Goal: Information Seeking & Learning: Learn about a topic

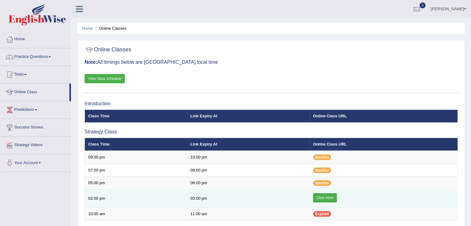
click at [334, 198] on link "Click Here" at bounding box center [325, 197] width 24 height 9
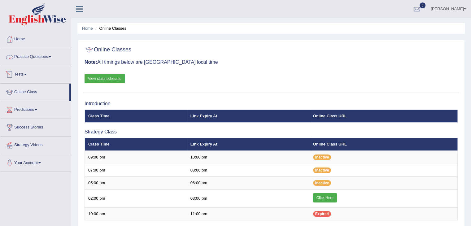
click at [32, 54] on link "Practice Questions" at bounding box center [35, 55] width 71 height 15
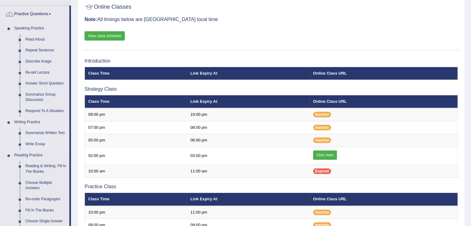
scroll to position [62, 0]
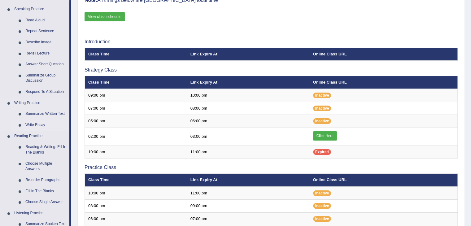
click at [37, 125] on link "Write Essay" at bounding box center [46, 125] width 47 height 11
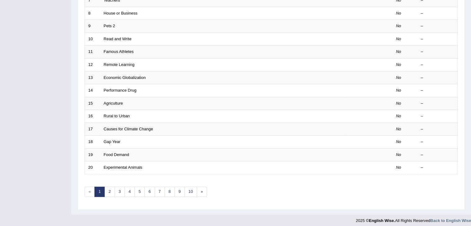
scroll to position [182, 0]
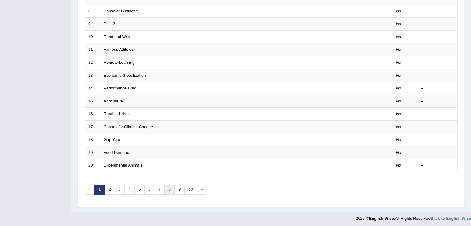
click at [171, 188] on link "8" at bounding box center [169, 190] width 10 height 10
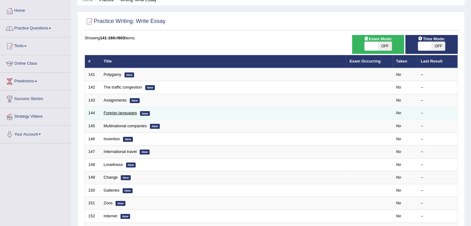
scroll to position [31, 0]
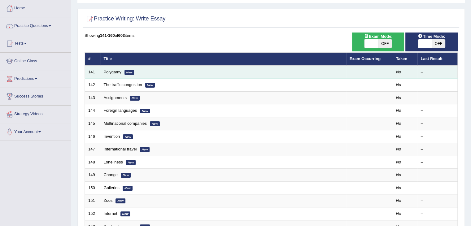
click at [112, 71] on link "Polygamy" at bounding box center [113, 72] width 18 height 5
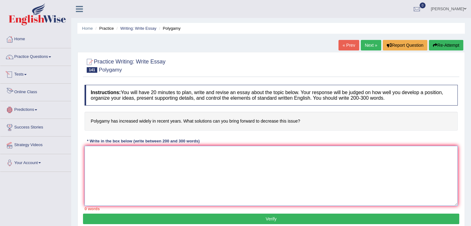
click at [94, 152] on textarea at bounding box center [271, 176] width 373 height 60
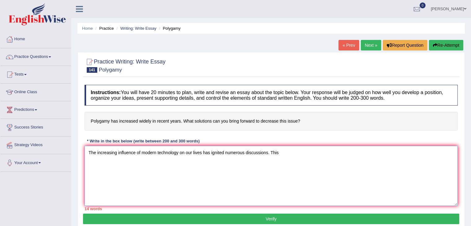
click at [282, 155] on textarea "The increasing influence of modern technology on our lives has ignited numerous…" at bounding box center [271, 176] width 373 height 60
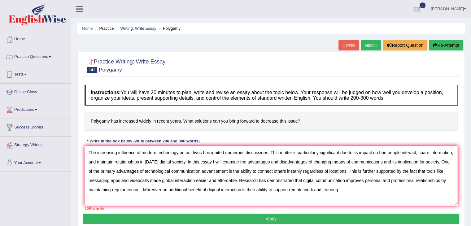
click at [399, 129] on h4 "Polygamy has increased widely in recent years. What solutions can you bring for…" at bounding box center [271, 121] width 373 height 19
click at [240, 189] on textarea "The increasing influence of modern technology on our lives has ignited numerous…" at bounding box center [271, 176] width 373 height 60
click at [350, 189] on textarea "The increasing influence of modern technology on our lives has ignited numerous…" at bounding box center [271, 176] width 373 height 60
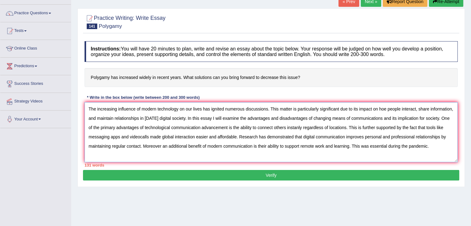
scroll to position [62, 0]
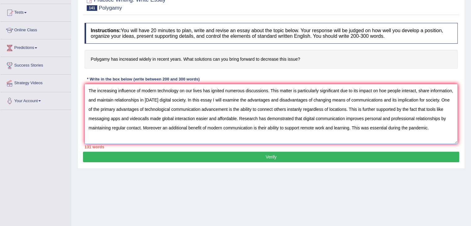
type textarea "The increasing influence of modern technology on our lives has ignited numerous…"
click at [285, 157] on button "Verify" at bounding box center [271, 157] width 376 height 11
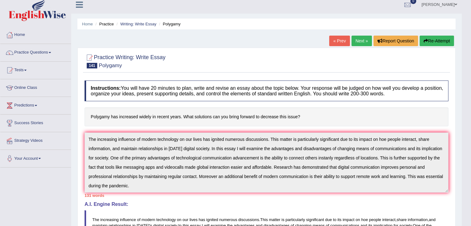
scroll to position [0, 0]
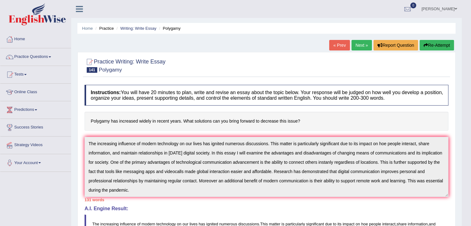
click at [431, 47] on button "Re-Attempt" at bounding box center [437, 45] width 34 height 11
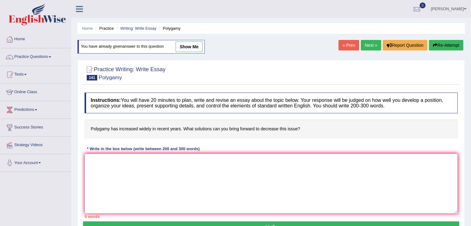
click at [106, 169] on textarea at bounding box center [271, 184] width 373 height 60
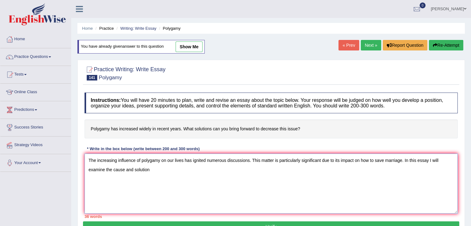
click at [125, 169] on textarea "The increasing influence of polygamy on our lives has ignited numerous discussi…" at bounding box center [271, 184] width 373 height 60
click at [151, 169] on textarea "The increasing influence of polygamy on our lives has ignited numerous discussi…" at bounding box center [271, 184] width 373 height 60
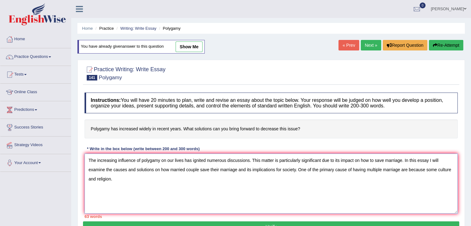
click at [438, 168] on textarea "The increasing influence of polygamy on our lives has ignited numerous discussi…" at bounding box center [271, 184] width 373 height 60
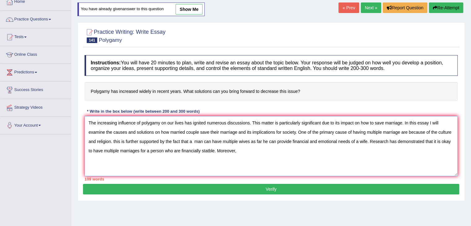
scroll to position [62, 0]
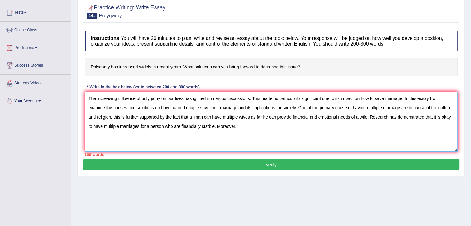
type textarea "The increasing influence of polygamy on our lives has ignited numerous discussi…"
click at [319, 163] on button "Verify" at bounding box center [271, 165] width 376 height 11
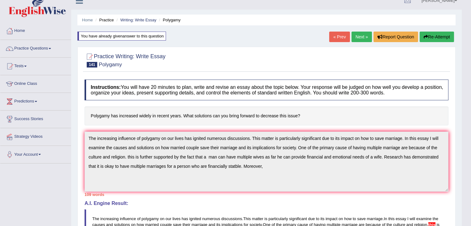
scroll to position [0, 0]
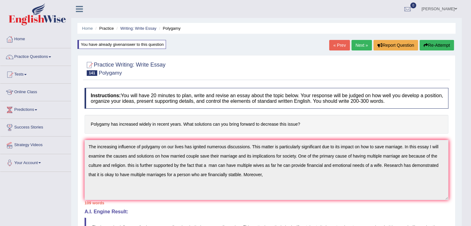
click at [431, 42] on button "Re-Attempt" at bounding box center [437, 45] width 34 height 11
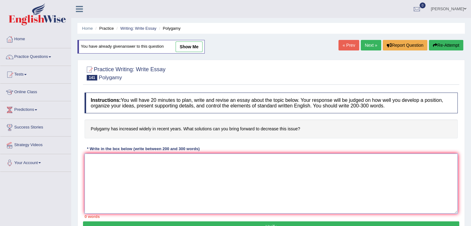
click at [116, 161] on textarea at bounding box center [271, 184] width 373 height 60
type textarea "t"
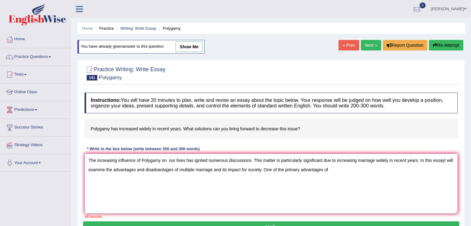
click at [138, 168] on textarea "The increasing influence of Polygamy on our lives has ignited numerous discussi…" at bounding box center [271, 184] width 373 height 60
click at [138, 170] on textarea "The increasing influence of Polygamy on our lives has ignited numerous discussi…" at bounding box center [271, 184] width 373 height 60
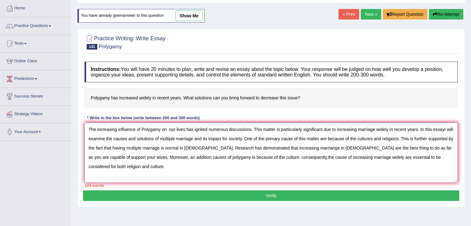
scroll to position [99, 0]
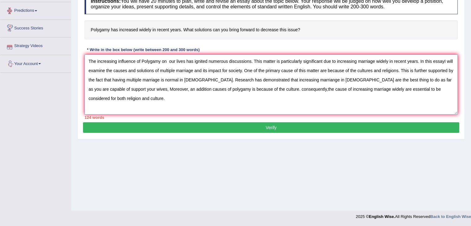
type textarea "The increasing influence of Polygamy on our lives has ignited numerous discussi…"
click at [237, 127] on button "Verify" at bounding box center [271, 127] width 376 height 11
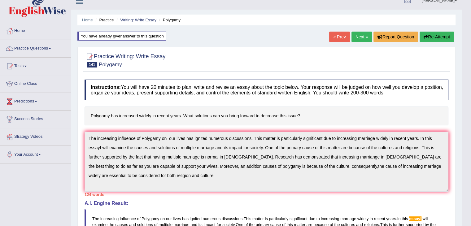
scroll to position [0, 0]
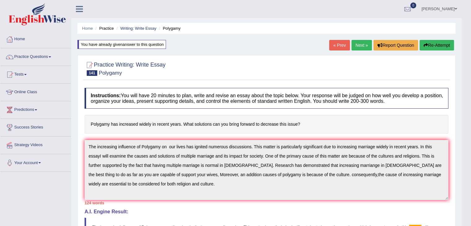
click at [358, 42] on link "Next »" at bounding box center [362, 45] width 20 height 11
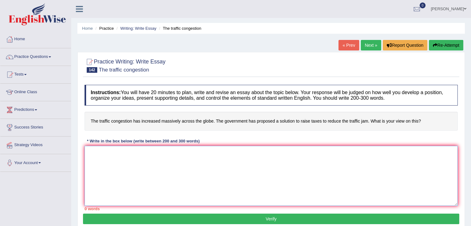
click at [108, 158] on textarea at bounding box center [271, 176] width 373 height 60
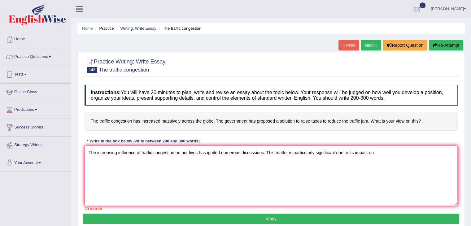
click at [375, 151] on textarea "The increasing influence of traffic congestion on our lives has ignited numerou…" at bounding box center [271, 176] width 373 height 60
click at [375, 152] on textarea "The increasing influence of traffic congestion on our lives has ignited numerou…" at bounding box center [271, 176] width 373 height 60
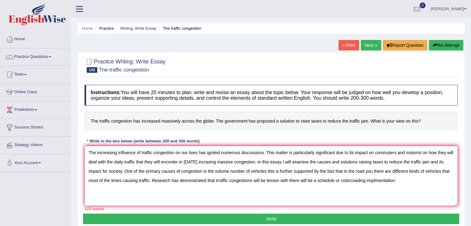
type textarea "The increasing influence of traffic congestion on our lives has ignited numerou…"
click at [301, 220] on button "Verify" at bounding box center [271, 219] width 376 height 11
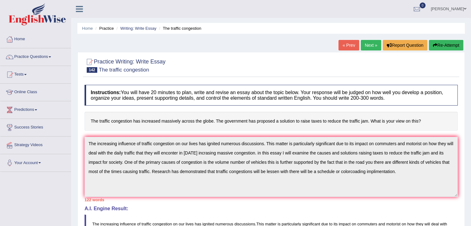
click at [368, 46] on link "Next »" at bounding box center [371, 45] width 20 height 11
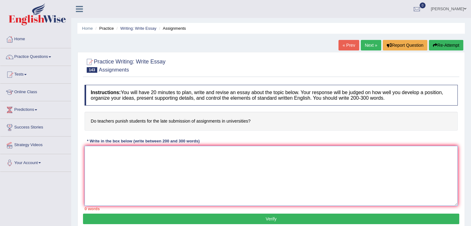
click at [99, 152] on textarea at bounding box center [271, 176] width 373 height 60
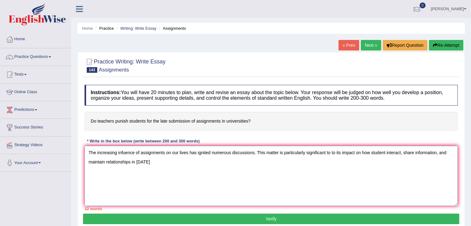
click at [158, 160] on textarea "The increasing infuence of assignments on our lives has ignited numerous discus…" at bounding box center [271, 176] width 373 height 60
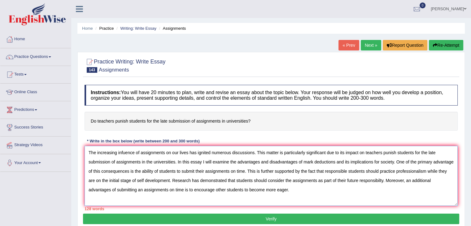
type textarea "The increasing infuence of assignments on our lives has ignited numerous discus…"
click at [239, 217] on button "Verify" at bounding box center [271, 219] width 376 height 11
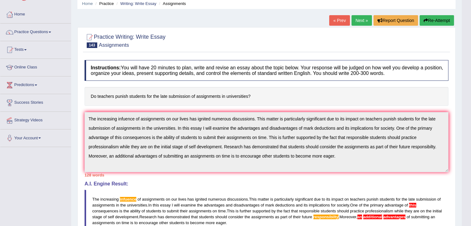
scroll to position [24, 0]
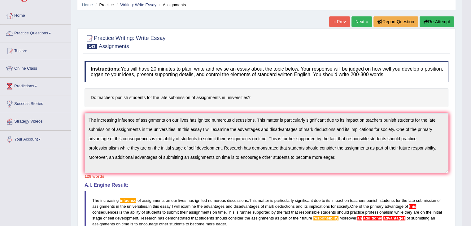
click at [361, 21] on link "Next »" at bounding box center [362, 21] width 20 height 11
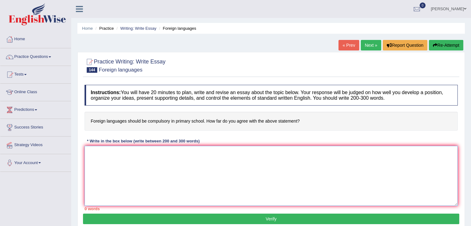
click at [102, 155] on textarea at bounding box center [271, 176] width 373 height 60
